Goal: Task Accomplishment & Management: Use online tool/utility

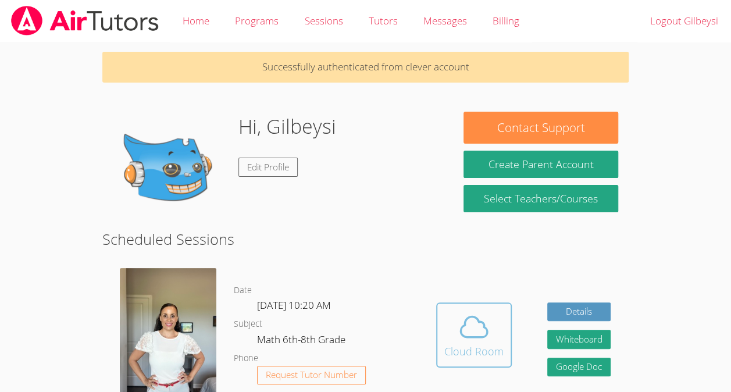
click at [481, 339] on icon at bounding box center [474, 327] width 33 height 33
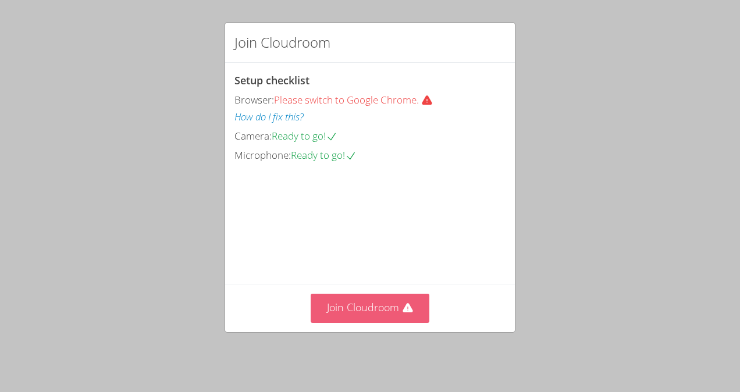
click at [379, 322] on button "Join Cloudroom" at bounding box center [370, 308] width 119 height 29
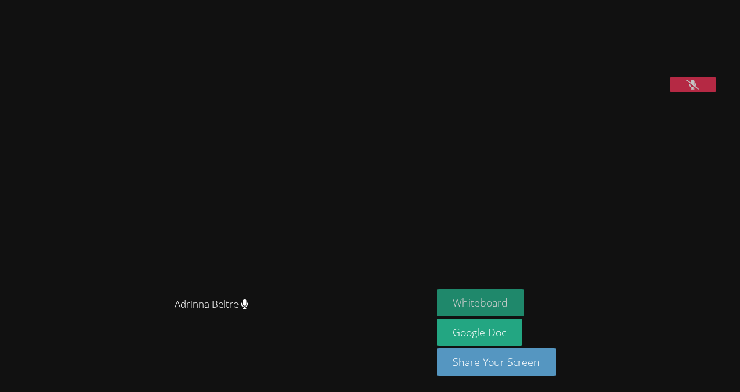
drag, startPoint x: 508, startPoint y: 298, endPoint x: 479, endPoint y: 307, distance: 30.4
click at [479, 307] on button "Whiteboard" at bounding box center [481, 302] width 88 height 27
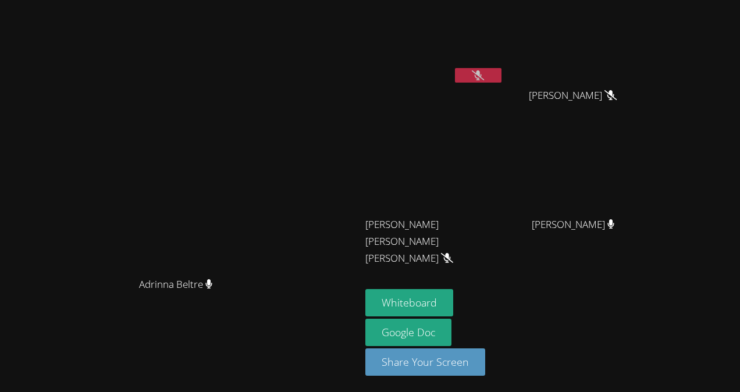
click at [501, 74] on button at bounding box center [478, 75] width 47 height 15
click at [482, 77] on icon at bounding box center [479, 75] width 8 height 10
click at [501, 76] on button at bounding box center [478, 75] width 47 height 15
click at [482, 74] on icon at bounding box center [479, 75] width 8 height 10
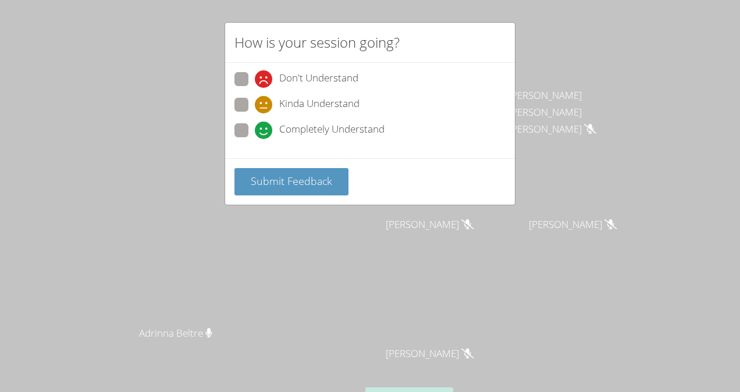
click at [368, 104] on div "Kinda Understand" at bounding box center [369, 108] width 271 height 21
click at [320, 178] on span "Submit Feedback" at bounding box center [291, 181] width 81 height 14
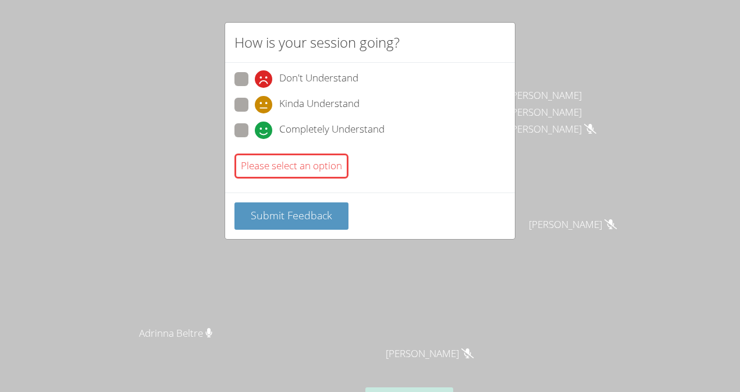
click at [333, 105] on span "Kinda Understand" at bounding box center [319, 104] width 80 height 17
click at [265, 105] on input "Kinda Understand" at bounding box center [260, 103] width 10 height 10
radio input "true"
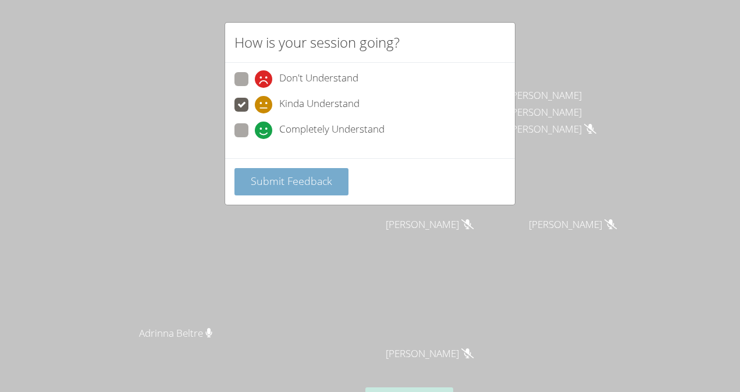
click at [316, 171] on button "Submit Feedback" at bounding box center [291, 181] width 114 height 27
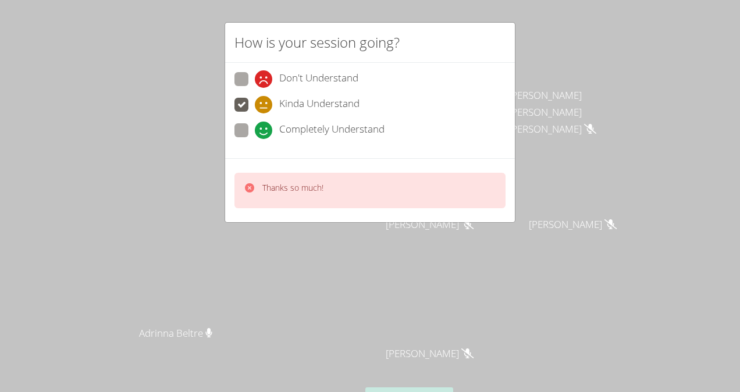
click at [348, 173] on div "Thanks so much!" at bounding box center [369, 190] width 271 height 35
